Goal: Task Accomplishment & Management: Understand process/instructions

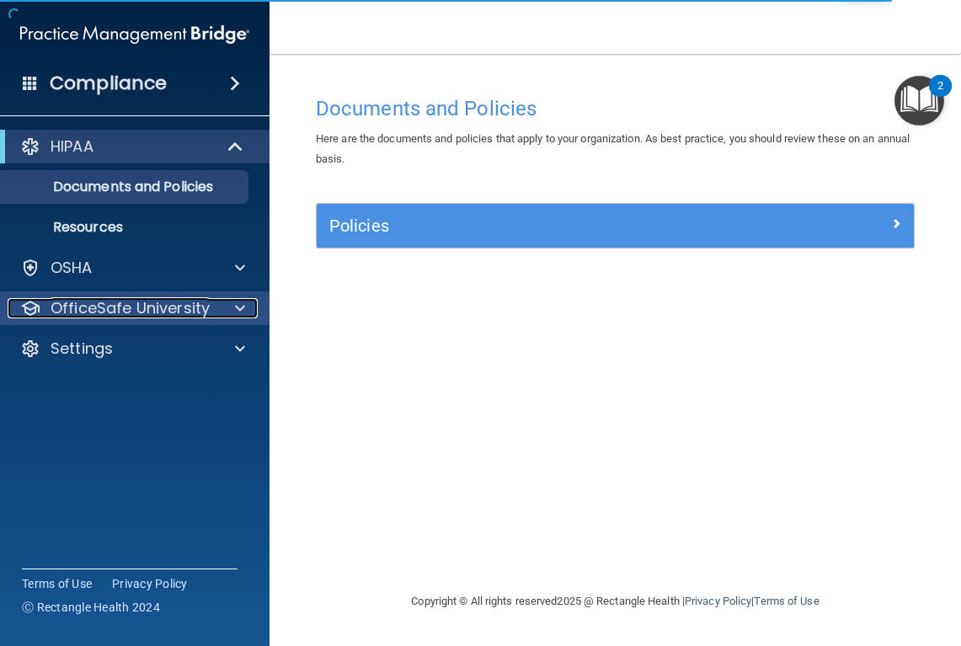
click at [162, 310] on p "OfficeSafe University" at bounding box center [130, 308] width 159 height 20
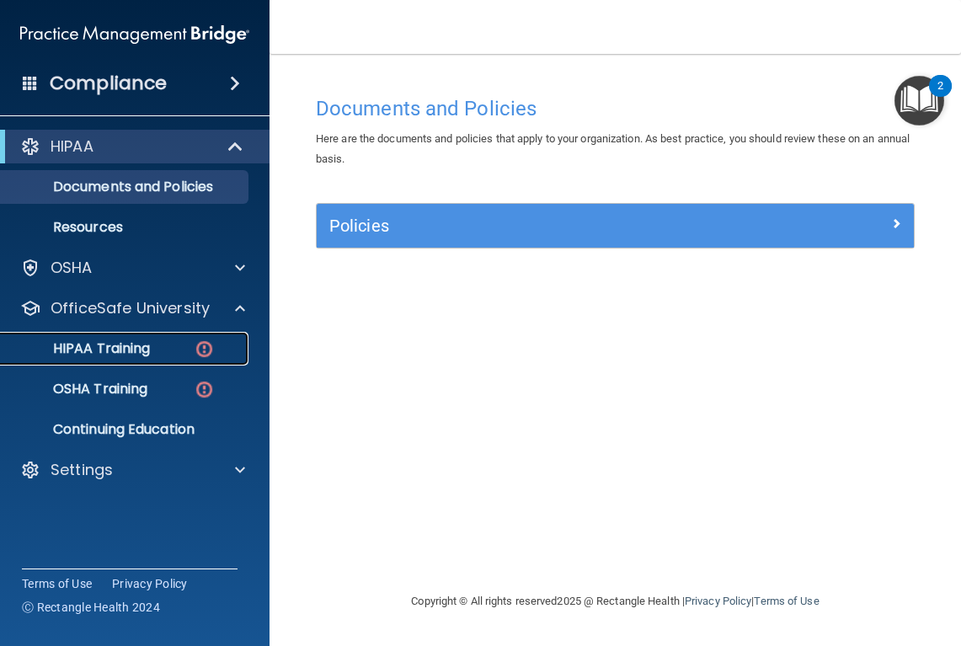
click at [135, 350] on p "HIPAA Training" at bounding box center [80, 348] width 139 height 17
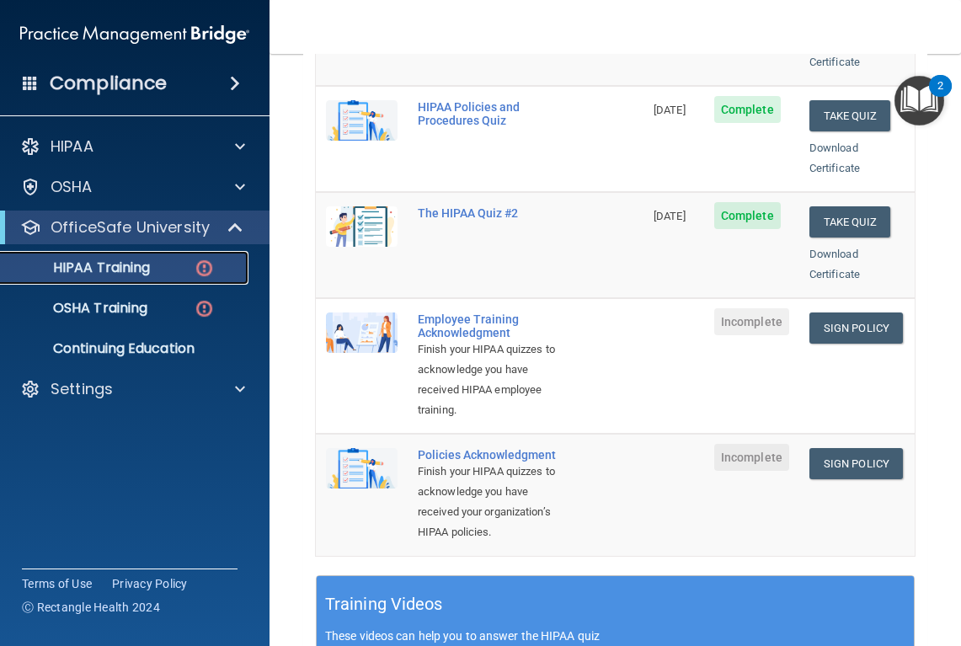
scroll to position [339, 0]
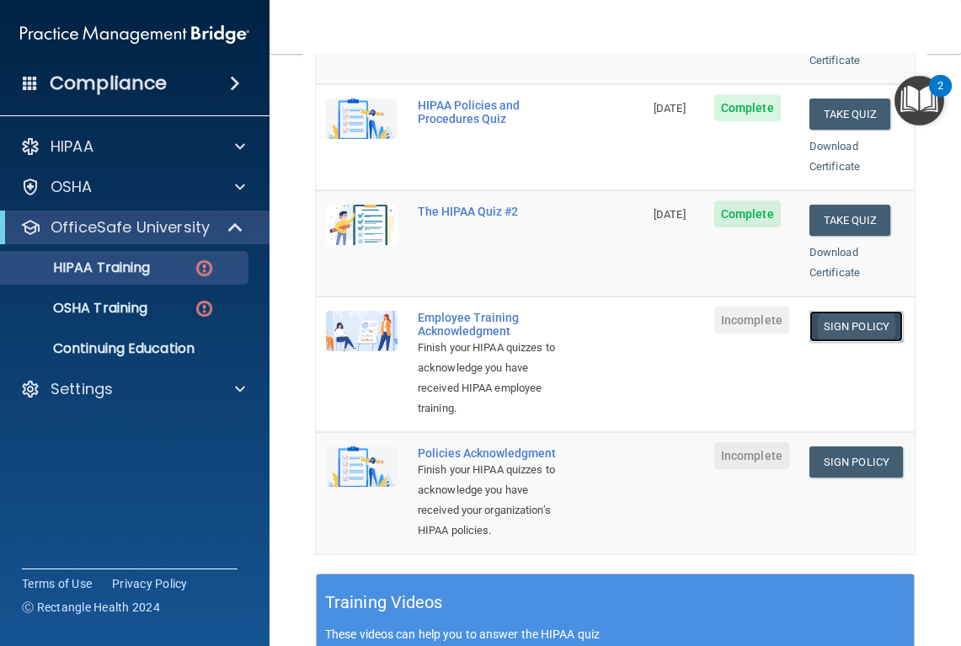
click at [858, 311] on link "Sign Policy" at bounding box center [857, 326] width 94 height 31
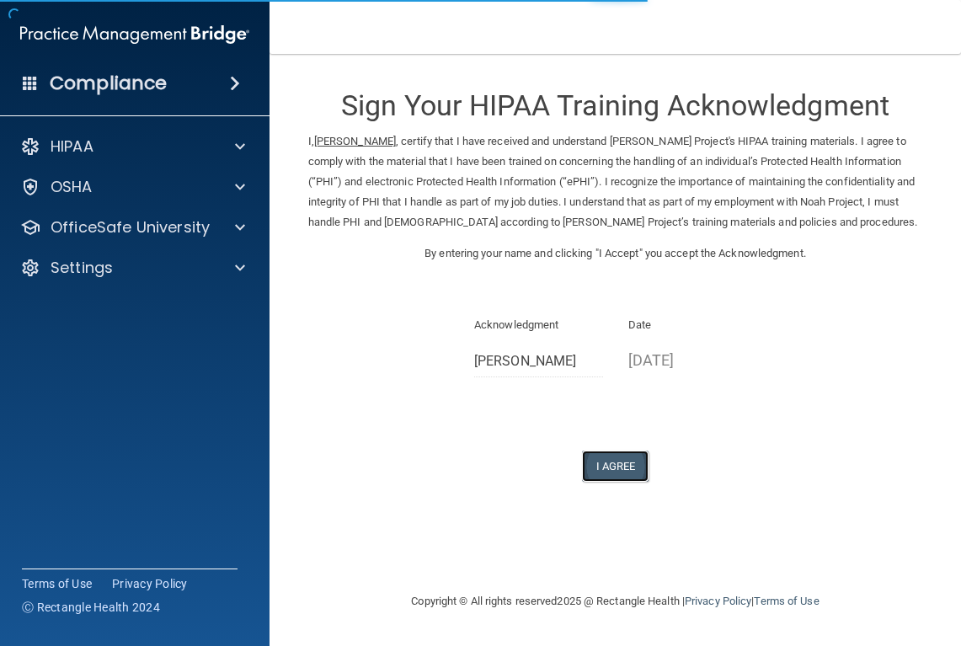
click at [622, 469] on button "I Agree" at bounding box center [615, 466] width 67 height 31
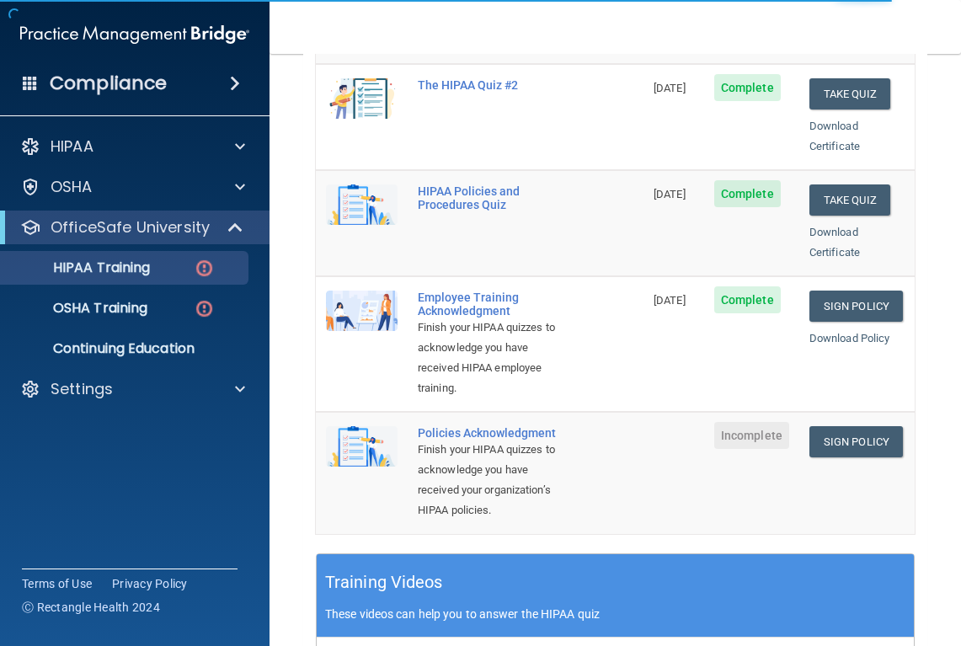
scroll to position [361, 0]
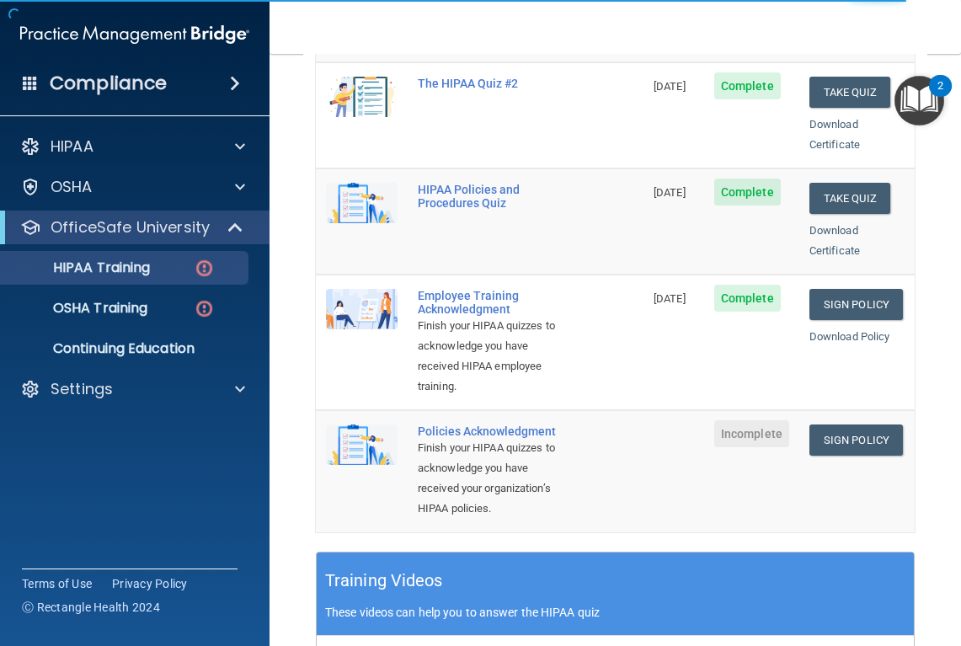
click at [746, 420] on span "Incomplete" at bounding box center [751, 433] width 75 height 27
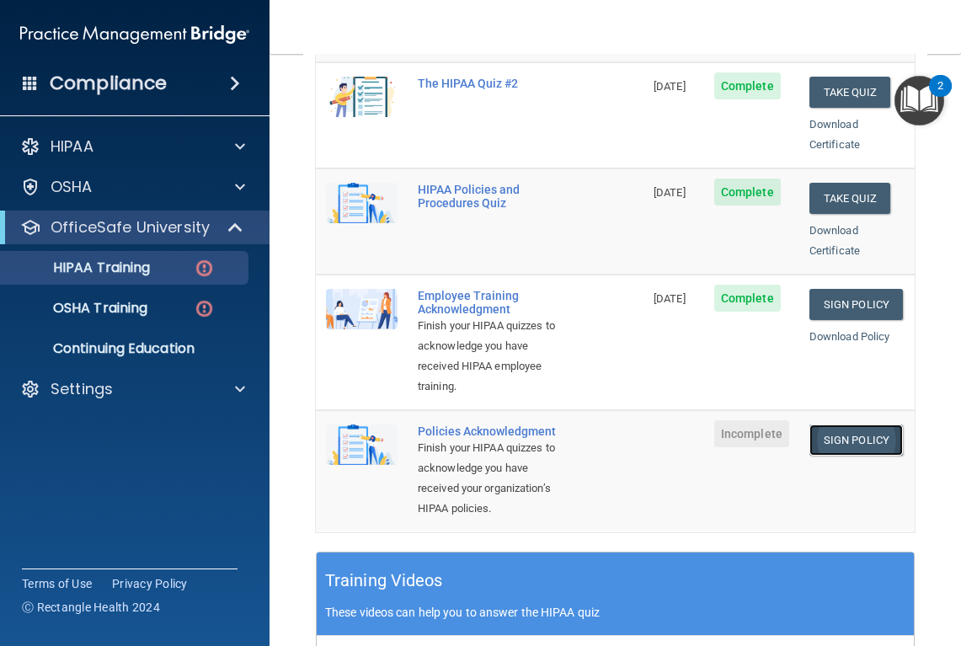
click at [834, 425] on link "Sign Policy" at bounding box center [857, 440] width 94 height 31
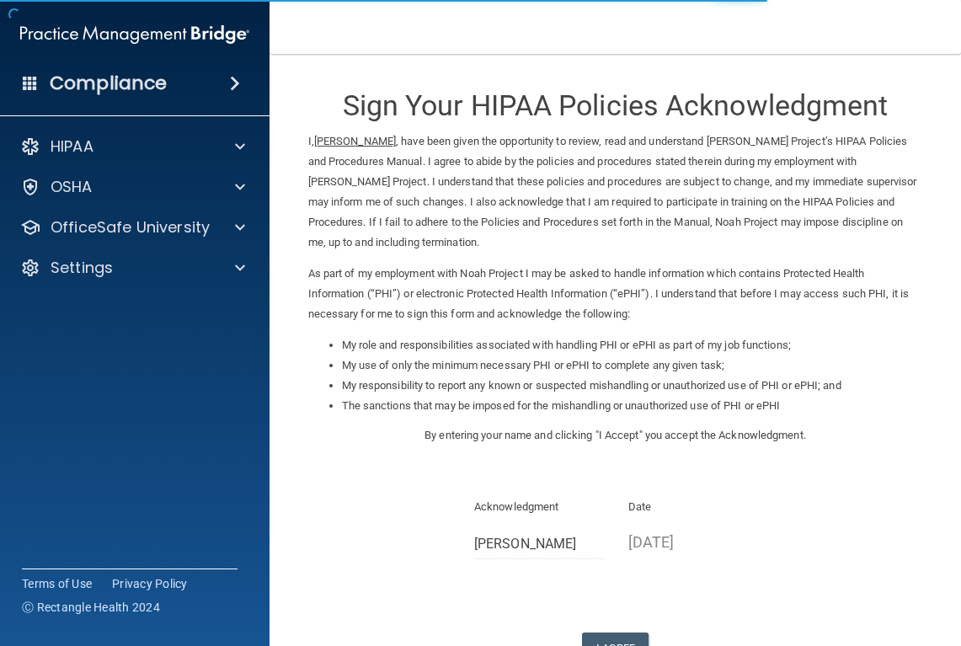
scroll to position [126, 0]
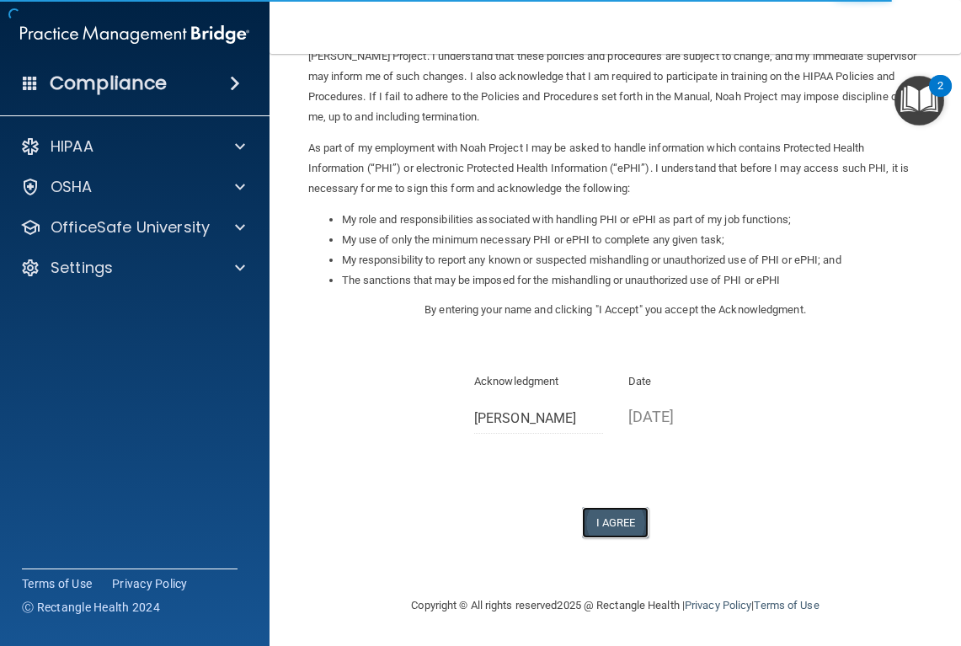
click at [617, 515] on button "I Agree" at bounding box center [615, 522] width 67 height 31
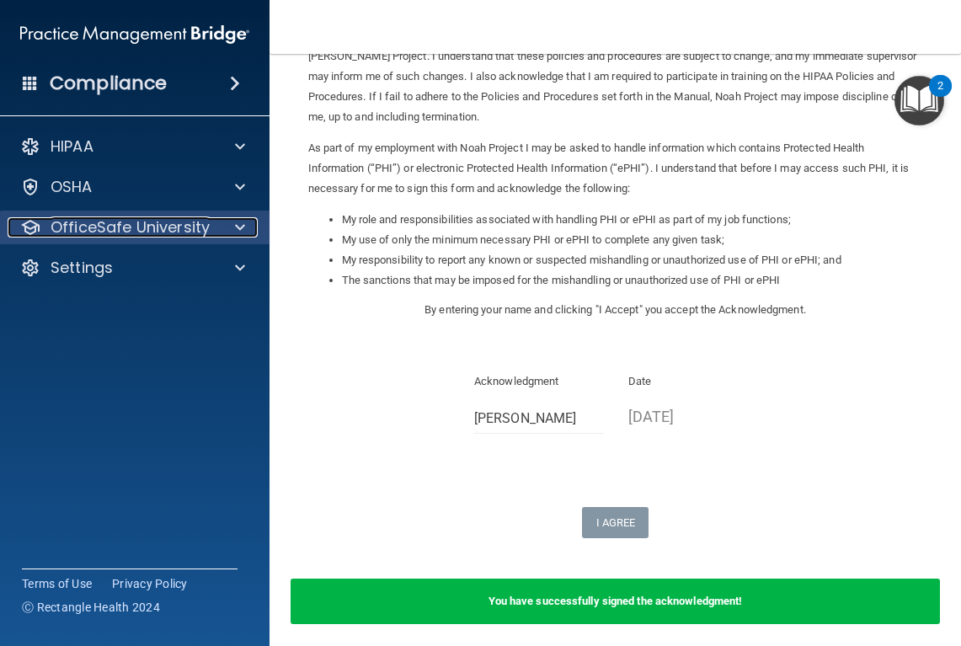
click at [136, 229] on p "OfficeSafe University" at bounding box center [130, 227] width 159 height 20
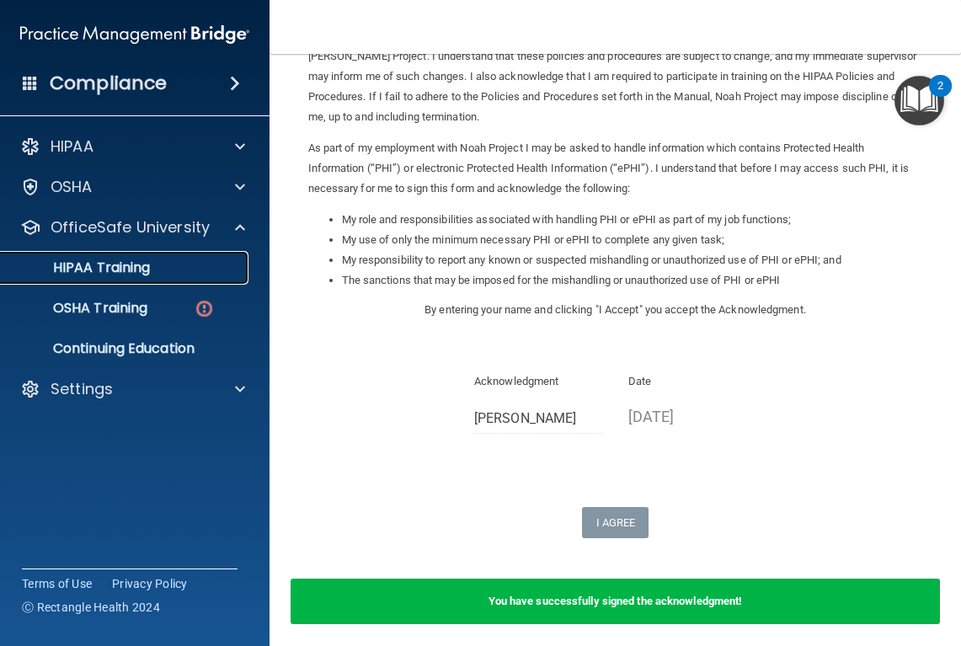
click at [151, 276] on link "HIPAA Training" at bounding box center [115, 268] width 265 height 34
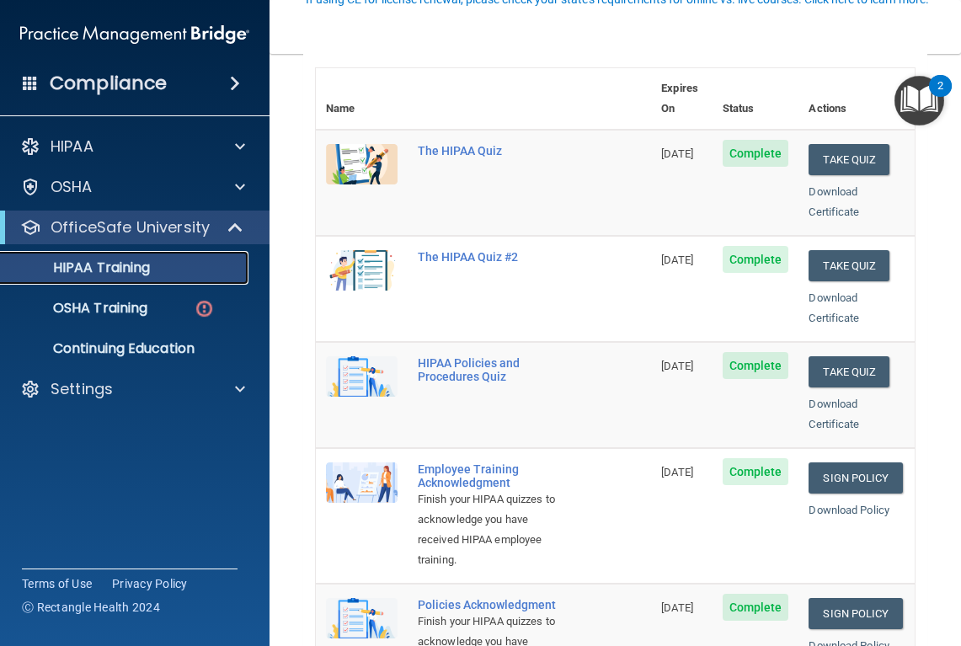
scroll to position [193, 0]
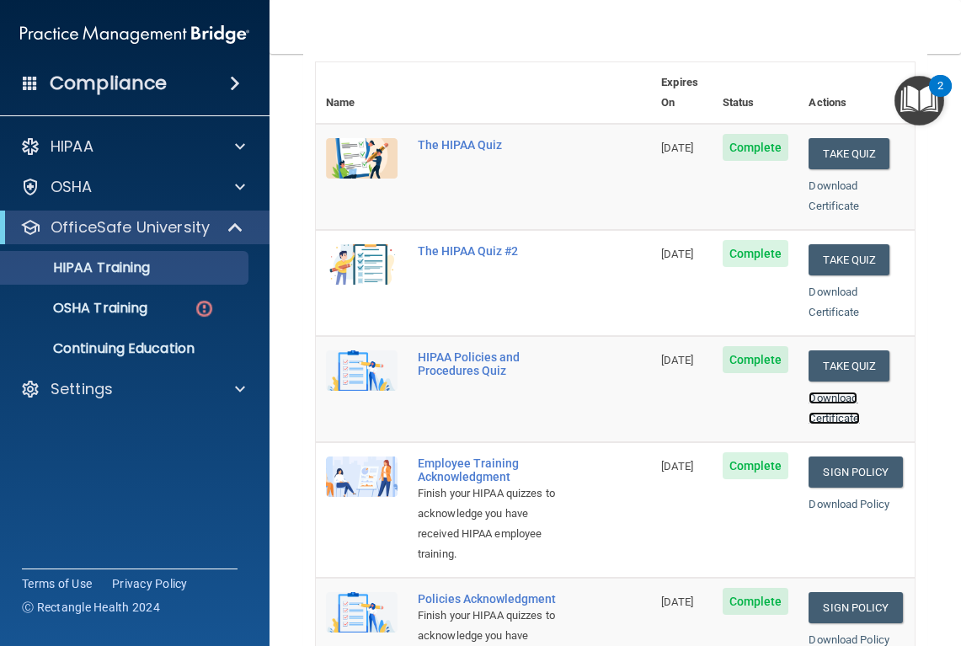
click at [837, 392] on link "Download Certificate" at bounding box center [834, 408] width 51 height 33
